Goal: Use online tool/utility

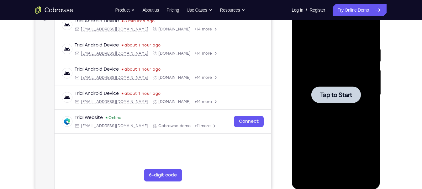
click at [315, 73] on div at bounding box center [335, 95] width 79 height 176
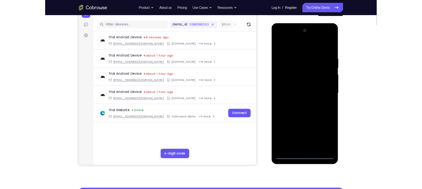
scroll to position [74, 0]
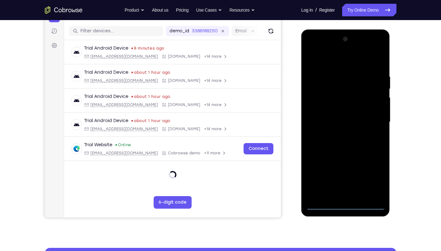
click at [346, 189] on div at bounding box center [345, 122] width 79 height 176
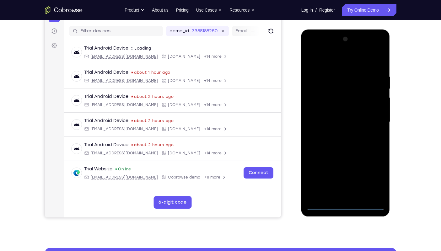
click at [376, 179] on div at bounding box center [345, 122] width 79 height 176
click at [322, 59] on div at bounding box center [345, 122] width 79 height 176
click at [372, 120] on div at bounding box center [345, 122] width 79 height 176
click at [339, 134] on div at bounding box center [345, 122] width 79 height 176
click at [332, 116] on div at bounding box center [345, 122] width 79 height 176
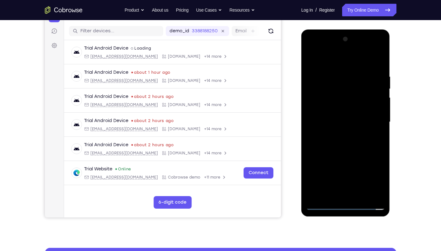
click at [330, 107] on div at bounding box center [345, 122] width 79 height 176
click at [337, 120] on div at bounding box center [345, 122] width 79 height 176
click at [379, 69] on div at bounding box center [345, 122] width 79 height 176
drag, startPoint x: 319, startPoint y: 63, endPoint x: 399, endPoint y: 59, distance: 80.4
click at [391, 59] on html "Online web based iOS Simulators and Android Emulators. Run iPhone, iPad, Mobile…" at bounding box center [345, 123] width 89 height 188
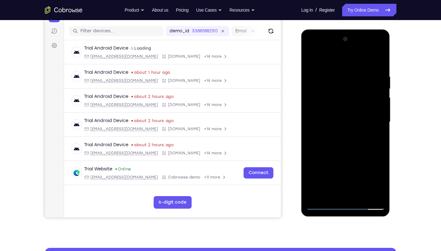
click at [382, 187] on div at bounding box center [345, 122] width 79 height 176
click at [360, 189] on div at bounding box center [345, 122] width 79 height 176
click at [347, 157] on div at bounding box center [345, 122] width 79 height 176
click at [381, 88] on div at bounding box center [345, 122] width 79 height 176
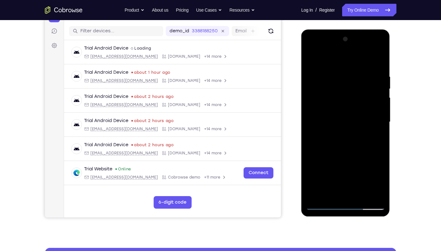
click at [312, 58] on div at bounding box center [345, 122] width 79 height 176
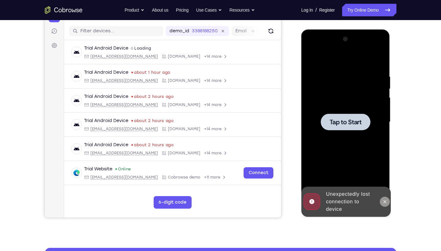
click at [384, 189] on icon at bounding box center [384, 201] width 5 height 5
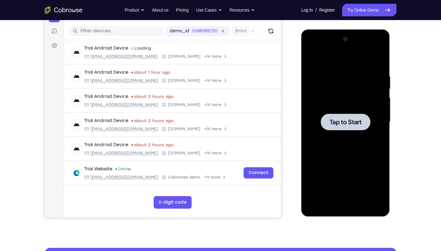
click at [348, 154] on div at bounding box center [345, 122] width 79 height 176
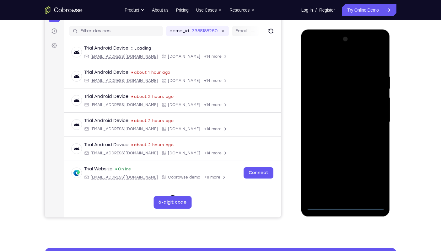
click at [345, 189] on div at bounding box center [345, 122] width 79 height 176
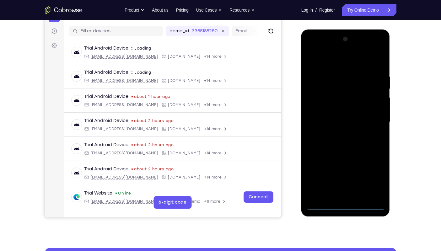
click at [370, 181] on div at bounding box center [345, 122] width 79 height 176
click at [321, 60] on div at bounding box center [345, 122] width 79 height 176
click at [320, 103] on div at bounding box center [345, 122] width 79 height 176
click at [332, 125] on div at bounding box center [345, 122] width 79 height 176
click at [332, 116] on div at bounding box center [345, 122] width 79 height 176
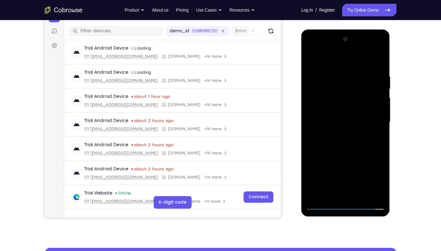
click at [339, 127] on div at bounding box center [345, 122] width 79 height 176
drag, startPoint x: 349, startPoint y: 168, endPoint x: 346, endPoint y: 148, distance: 20.5
click at [346, 148] on div at bounding box center [345, 122] width 79 height 176
click at [345, 189] on div at bounding box center [345, 122] width 79 height 176
click at [334, 70] on div at bounding box center [345, 122] width 79 height 176
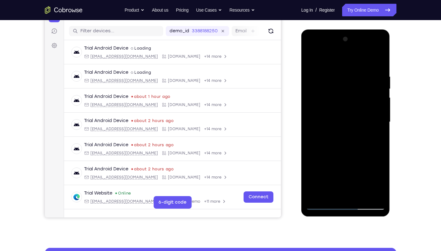
click at [363, 98] on div at bounding box center [345, 122] width 79 height 176
click at [354, 99] on div at bounding box center [345, 122] width 79 height 176
click at [311, 127] on div at bounding box center [345, 122] width 79 height 176
click at [349, 131] on div at bounding box center [345, 122] width 79 height 176
click at [313, 130] on div at bounding box center [345, 122] width 79 height 176
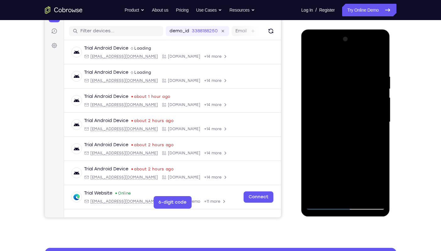
click at [322, 127] on div at bounding box center [345, 122] width 79 height 176
click at [326, 136] on div at bounding box center [345, 122] width 79 height 176
click at [312, 127] on div at bounding box center [345, 122] width 79 height 176
click at [311, 127] on div at bounding box center [345, 122] width 79 height 176
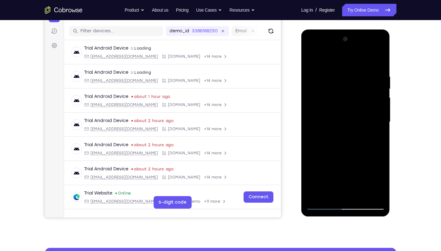
click at [341, 95] on div at bounding box center [345, 122] width 79 height 176
click at [312, 128] on div at bounding box center [345, 122] width 79 height 176
click at [311, 126] on div at bounding box center [345, 122] width 79 height 176
click at [311, 127] on div at bounding box center [345, 122] width 79 height 176
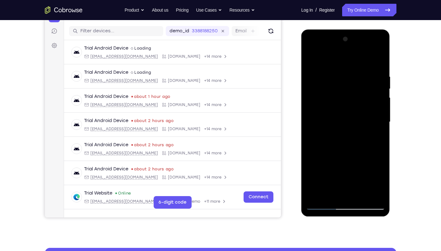
click at [310, 62] on div at bounding box center [345, 122] width 79 height 176
click at [379, 80] on div at bounding box center [345, 122] width 79 height 176
drag, startPoint x: 326, startPoint y: 177, endPoint x: 329, endPoint y: 142, distance: 34.4
click at [329, 142] on div at bounding box center [345, 122] width 79 height 176
click at [354, 149] on div at bounding box center [345, 122] width 79 height 176
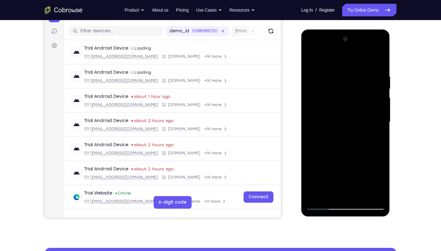
click at [380, 189] on div at bounding box center [345, 122] width 79 height 176
click at [373, 51] on div at bounding box center [345, 122] width 79 height 176
click at [380, 73] on div at bounding box center [345, 122] width 79 height 176
click at [341, 63] on div at bounding box center [345, 122] width 79 height 176
click at [382, 60] on div at bounding box center [345, 122] width 79 height 176
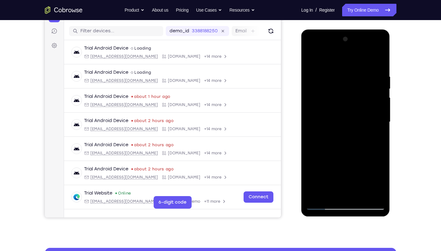
click at [318, 57] on div at bounding box center [345, 122] width 79 height 176
click at [316, 69] on div at bounding box center [345, 122] width 79 height 176
click at [380, 83] on div at bounding box center [345, 122] width 79 height 176
click at [381, 59] on div at bounding box center [345, 122] width 79 height 176
click at [316, 58] on div at bounding box center [345, 122] width 79 height 176
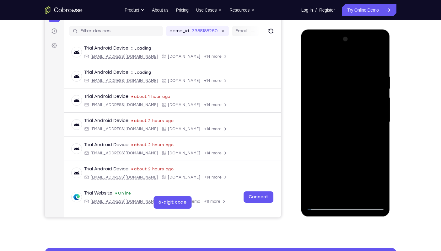
click at [329, 68] on div at bounding box center [345, 122] width 79 height 176
click at [377, 81] on div at bounding box center [345, 122] width 79 height 176
